Goal: Task Accomplishment & Management: Use online tool/utility

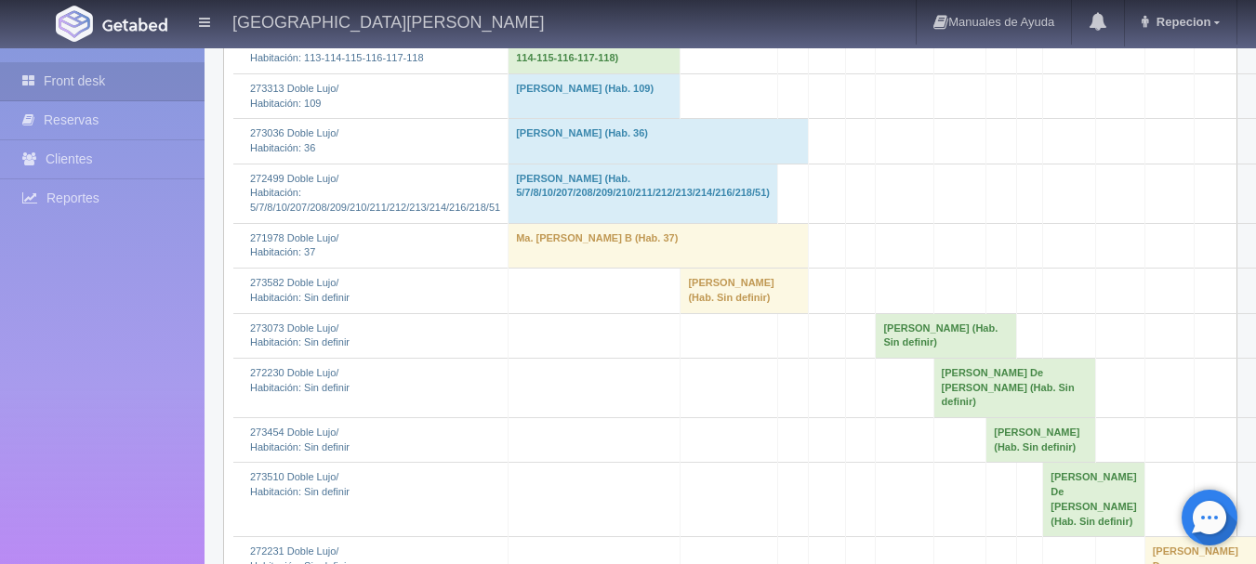
scroll to position [279, 0]
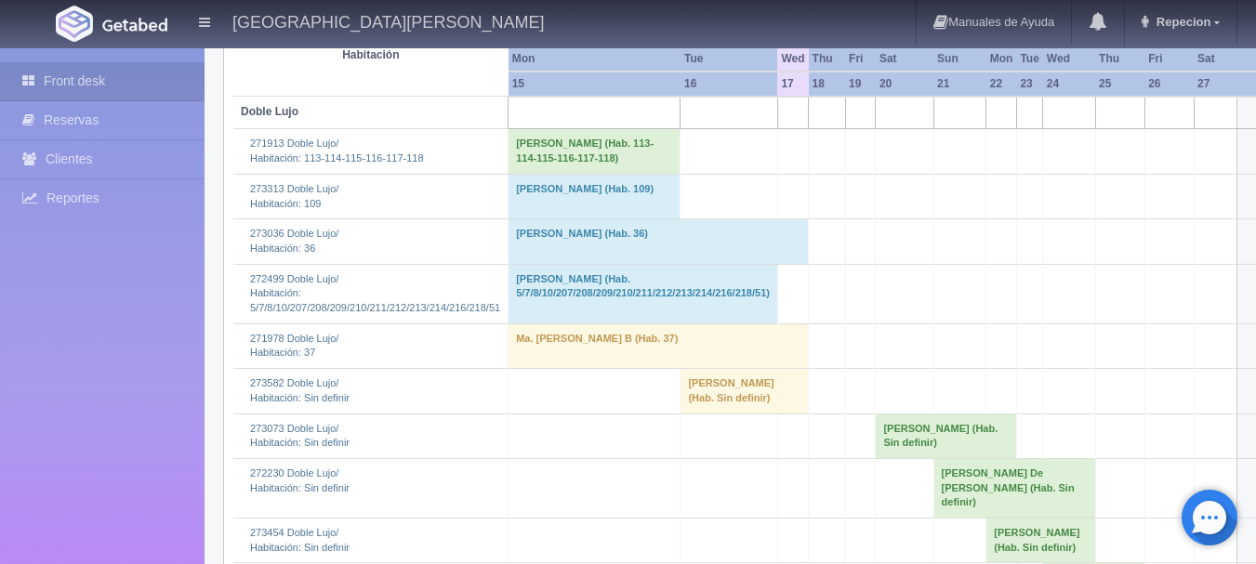
click at [715, 396] on td "[PERSON_NAME] (Hab. Sin definir)" at bounding box center [745, 391] width 128 height 45
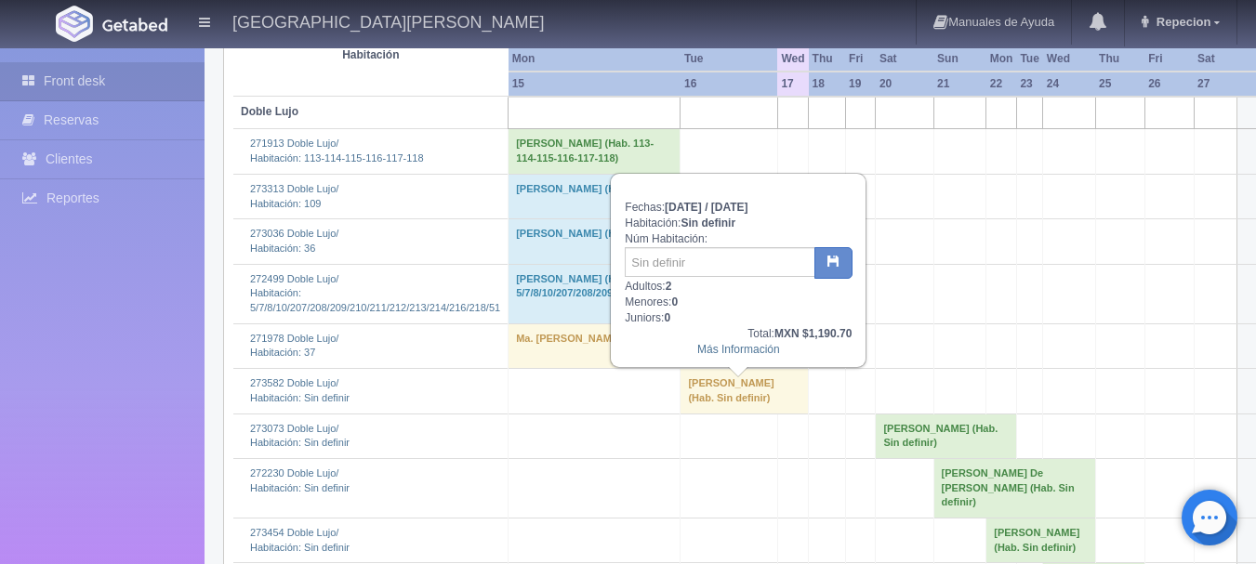
click at [715, 396] on td "[PERSON_NAME] (Hab. Sin definir)" at bounding box center [745, 391] width 128 height 45
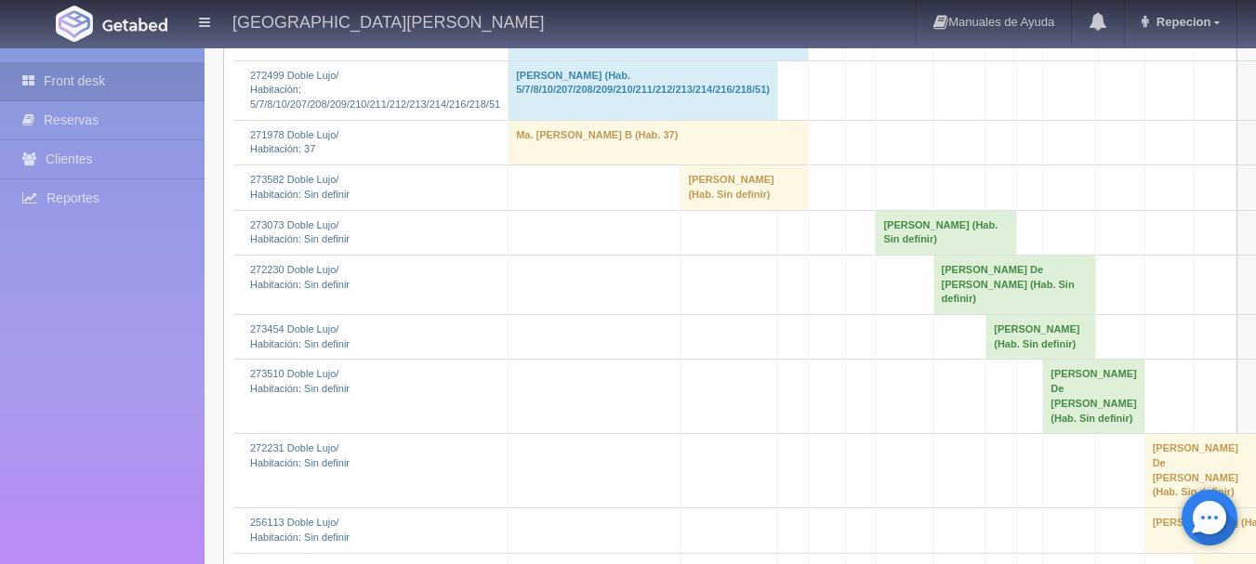
scroll to position [465, 0]
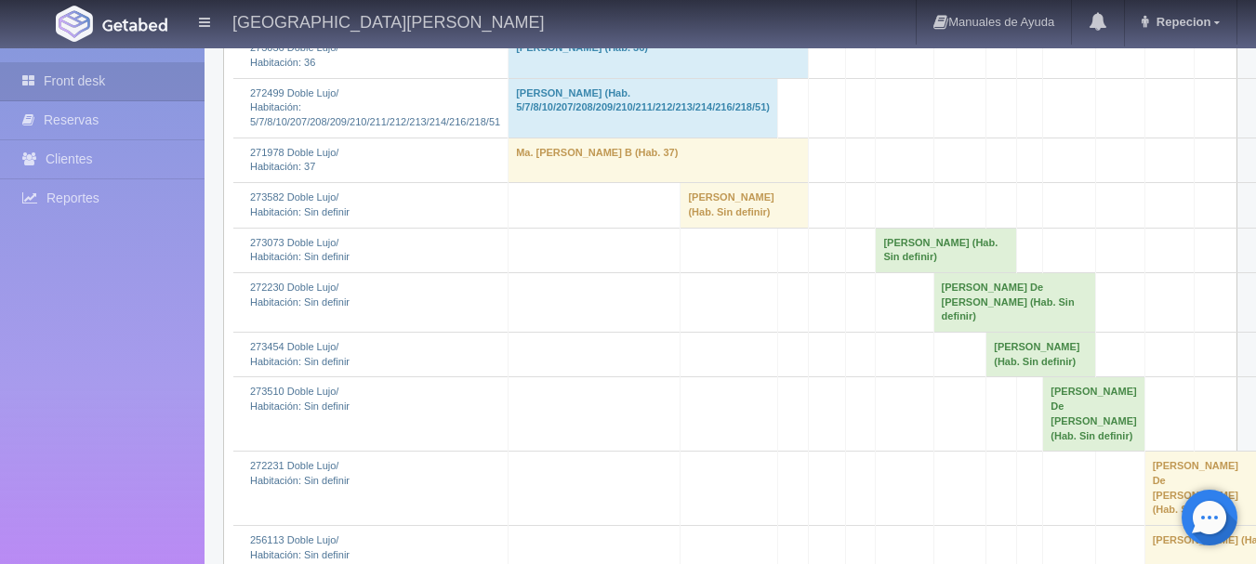
click at [721, 228] on td "[PERSON_NAME] (Hab. Sin definir)" at bounding box center [745, 205] width 128 height 45
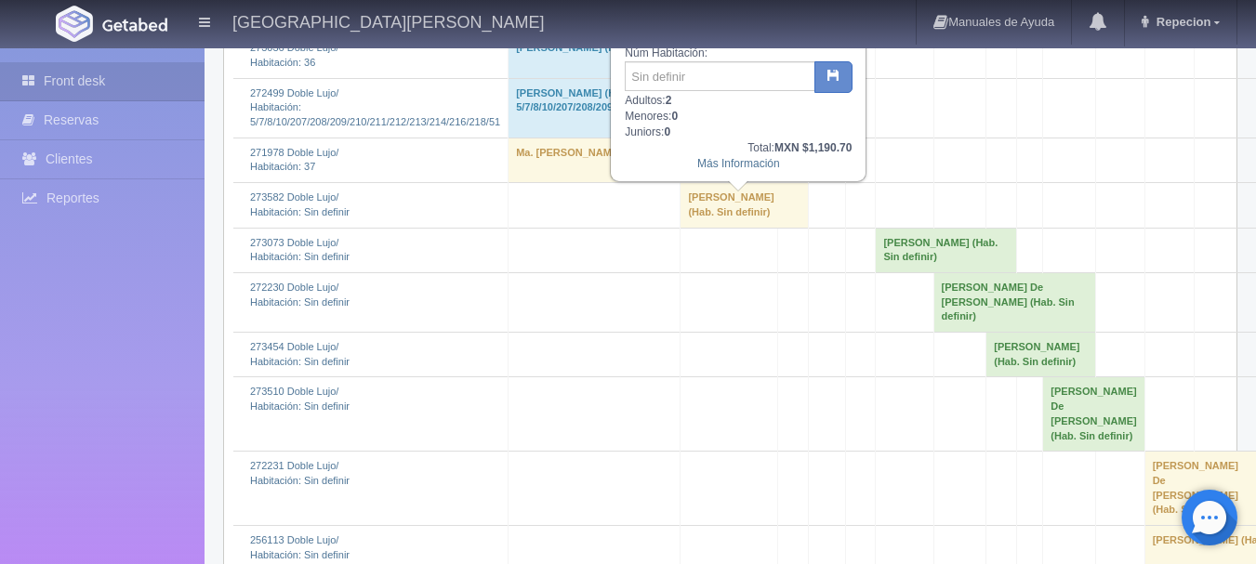
click at [721, 228] on td "[PERSON_NAME] (Hab. Sin definir)" at bounding box center [745, 205] width 128 height 45
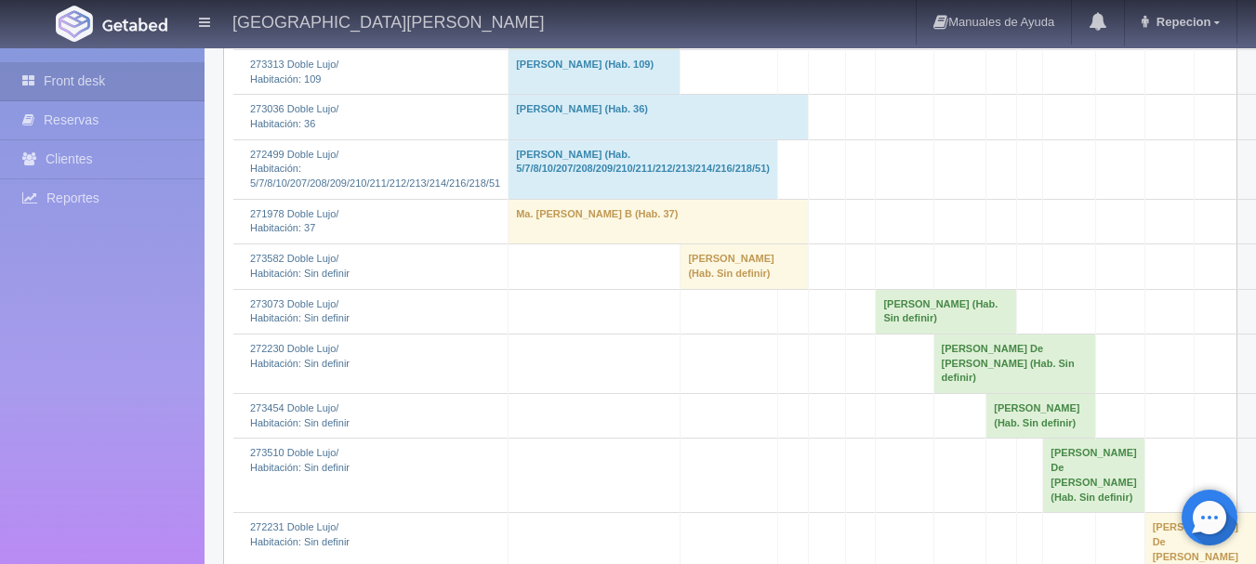
scroll to position [372, 0]
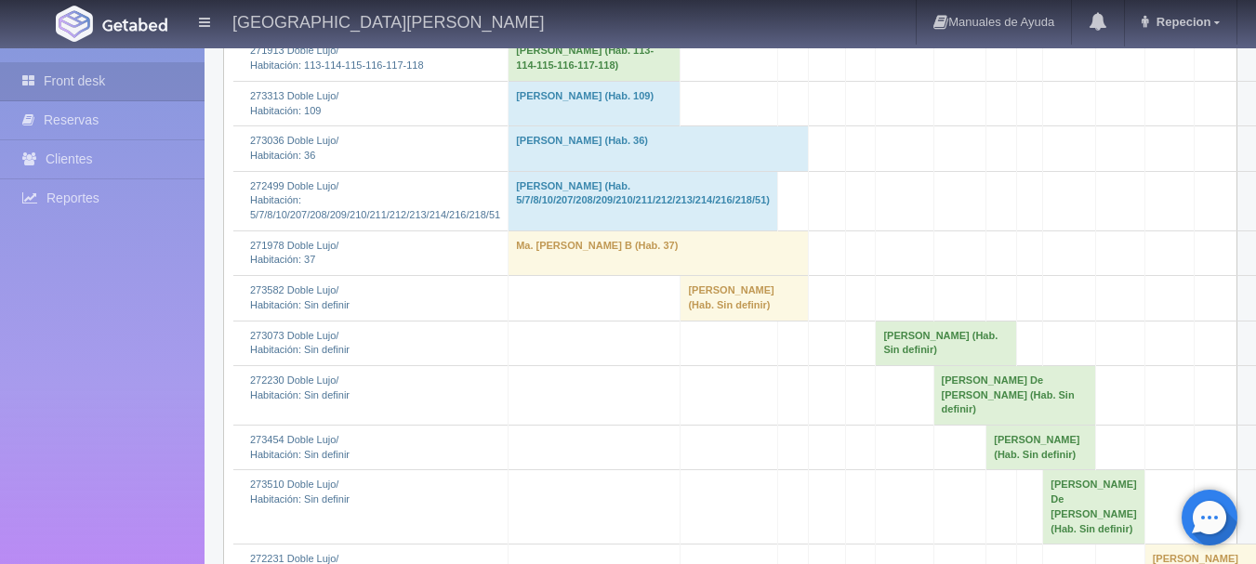
click at [710, 316] on td "[PERSON_NAME] (Hab. Sin definir)" at bounding box center [745, 298] width 128 height 45
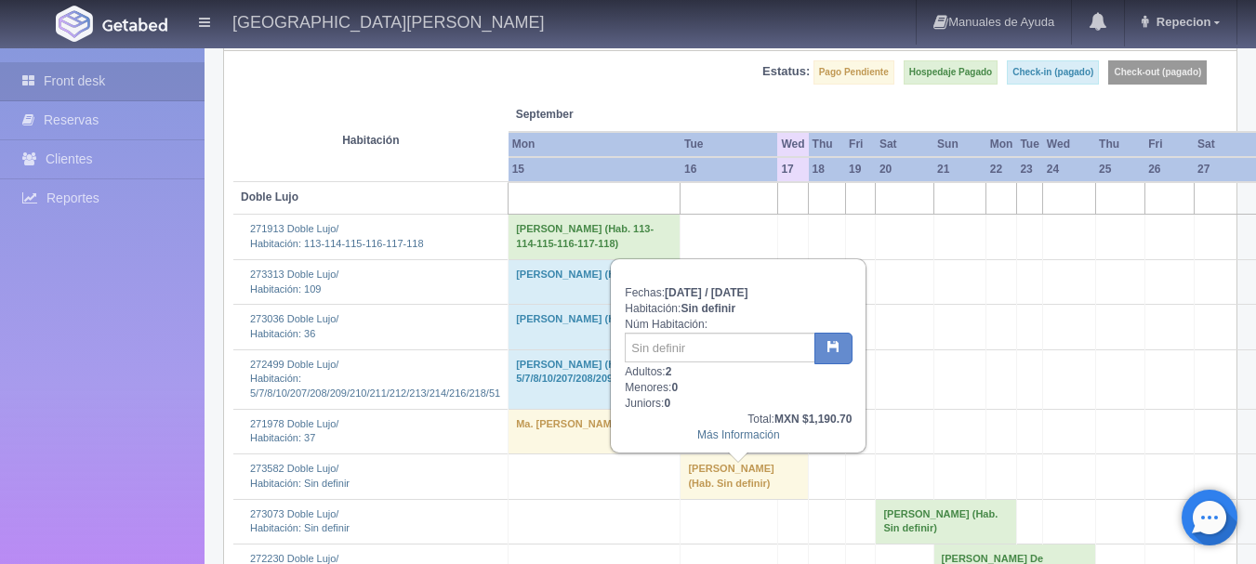
scroll to position [186, 0]
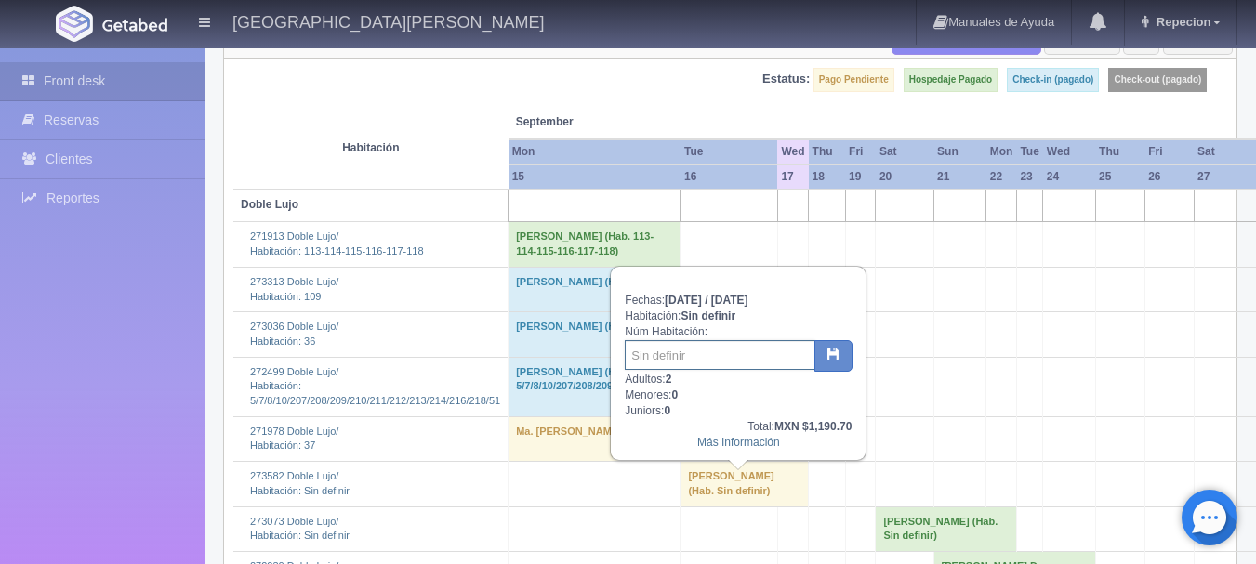
click at [701, 356] on input "text" at bounding box center [720, 355] width 191 height 30
type input "20"
click at [847, 361] on button "button" at bounding box center [833, 356] width 38 height 32
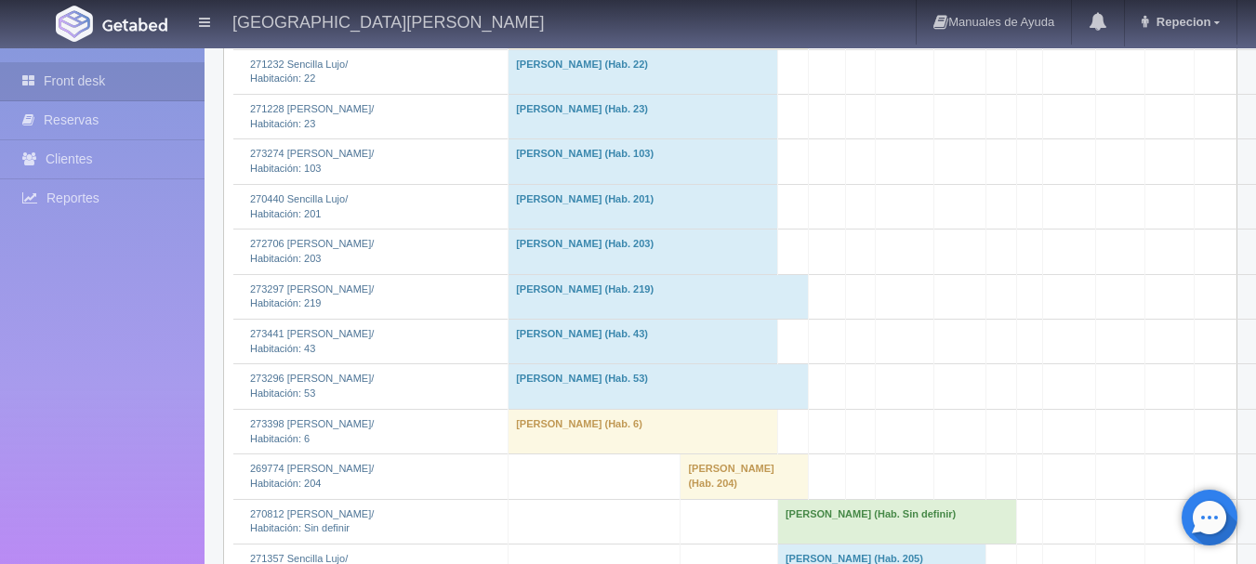
scroll to position [1673, 0]
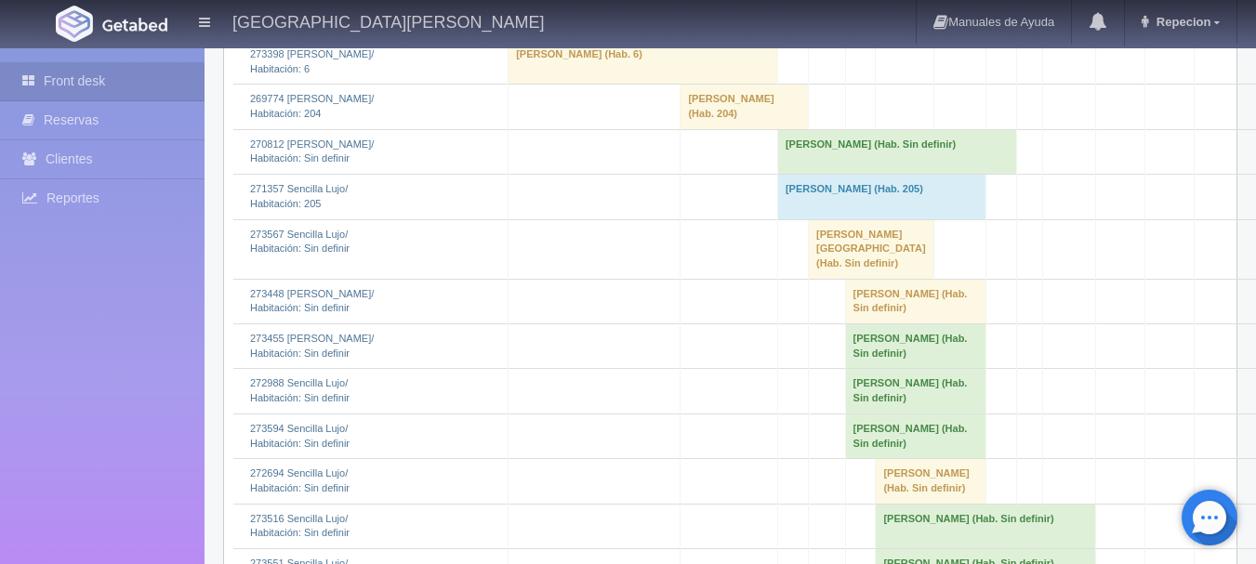
click at [874, 174] on td "Claudia Romero Ancheyta (Hab. Sin definir)" at bounding box center [896, 151] width 239 height 45
click at [874, 174] on td "[PERSON_NAME] (Hab. Sin definir)" at bounding box center [896, 151] width 239 height 45
click at [859, 174] on td "[PERSON_NAME] (Hab. Sin definir)" at bounding box center [896, 151] width 239 height 45
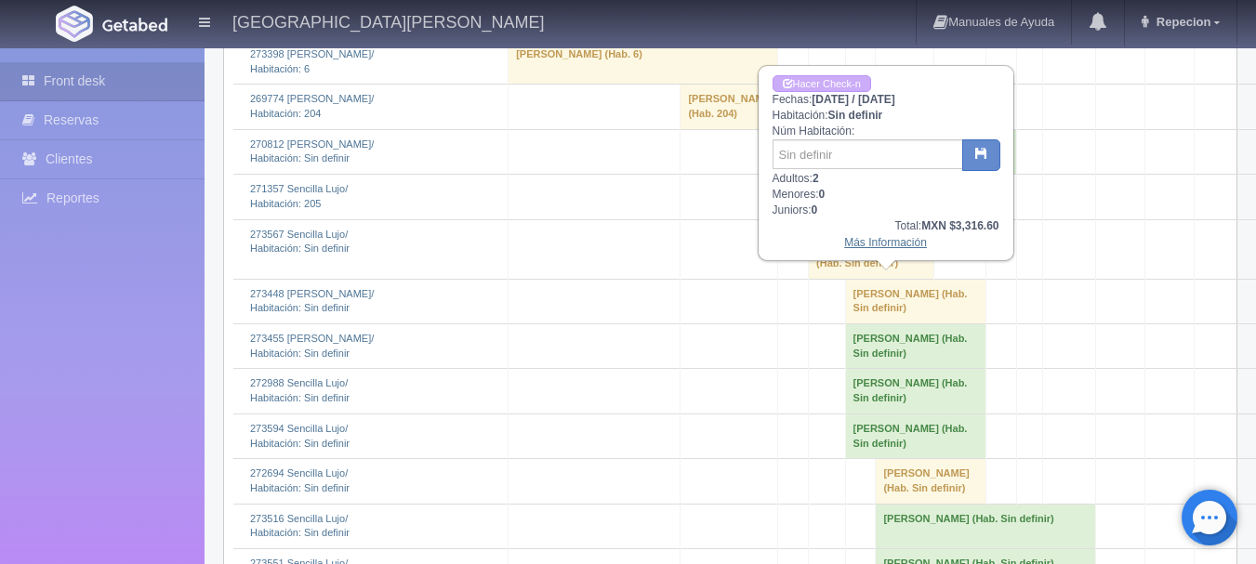
click at [874, 245] on link "Más Información" at bounding box center [885, 242] width 83 height 13
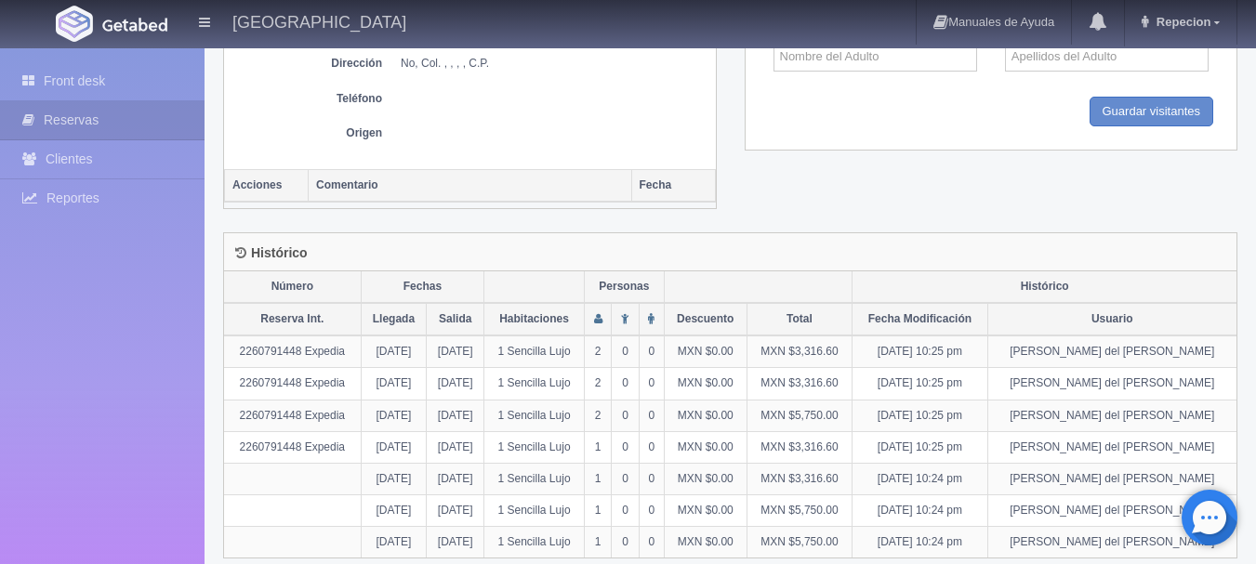
scroll to position [892, 0]
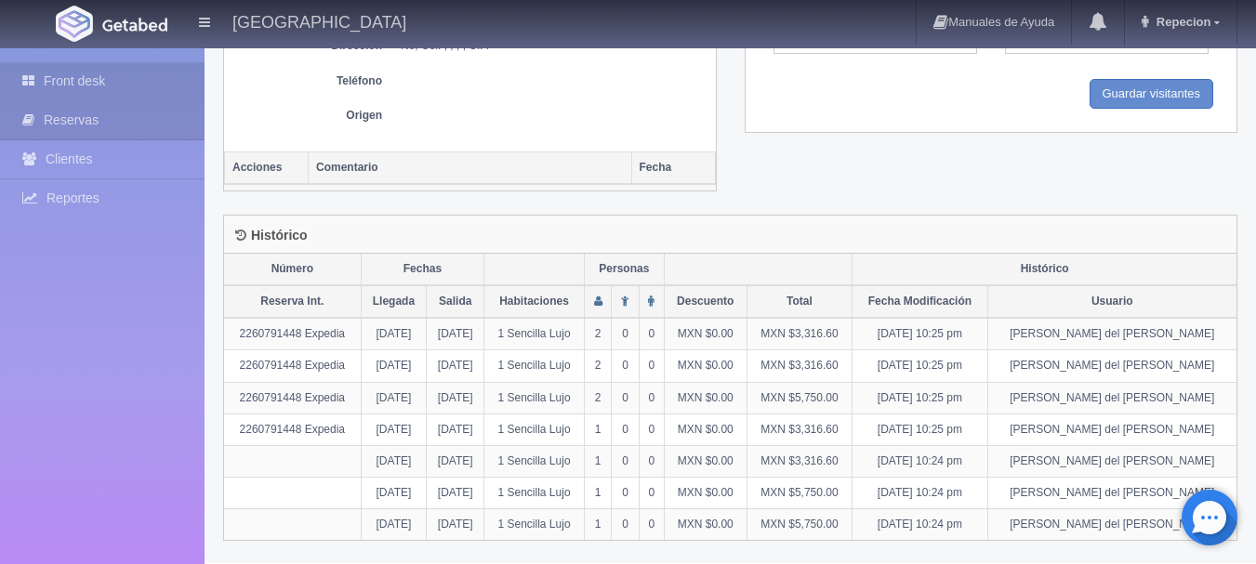
click at [64, 73] on link "Front desk" at bounding box center [102, 81] width 205 height 38
